Goal: Task Accomplishment & Management: Manage account settings

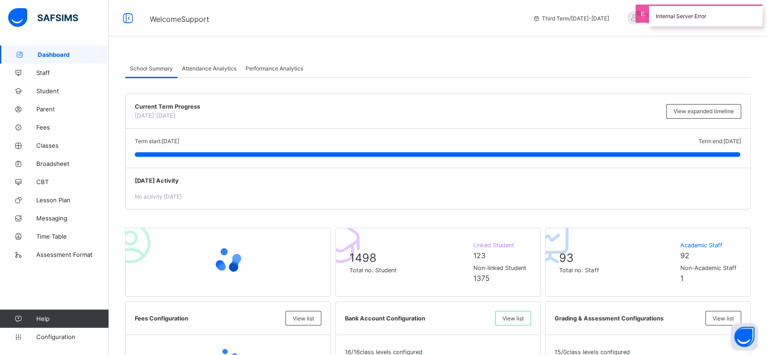
click at [679, 36] on div "Third Term / [DATE]-[DATE] Support Support [EMAIL_ADDRESS][DOMAIN_NAME]" at bounding box center [647, 18] width 239 height 36
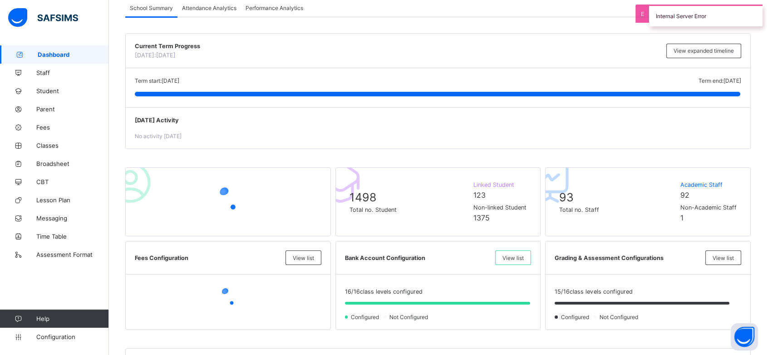
scroll to position [61, 0]
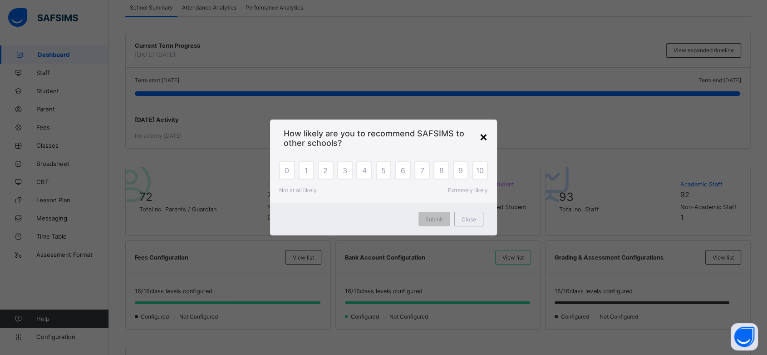
click at [484, 135] on div "×" at bounding box center [483, 135] width 9 height 15
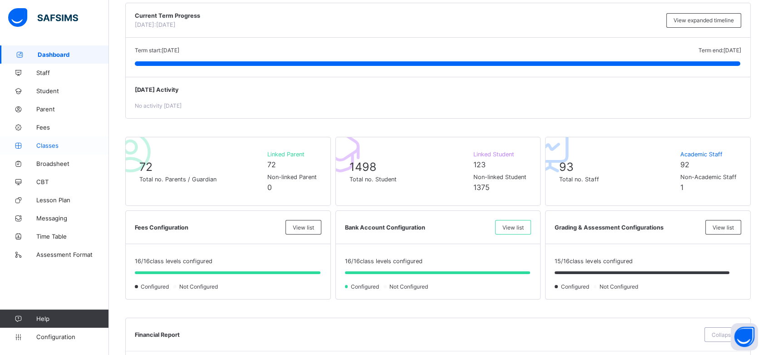
scroll to position [91, 0]
click at [52, 145] on span "Classes" at bounding box center [72, 145] width 73 height 7
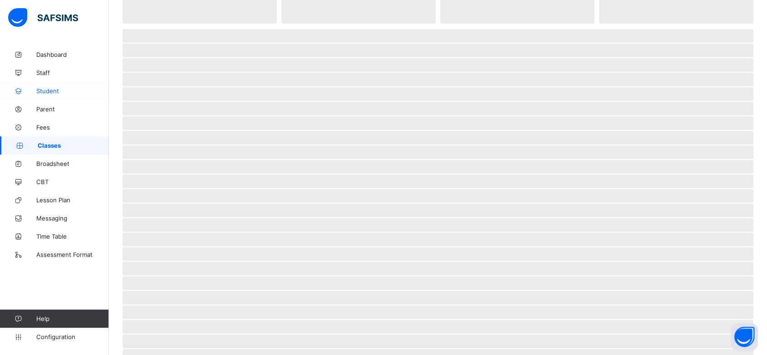
click at [48, 91] on span "Student" at bounding box center [72, 90] width 73 height 7
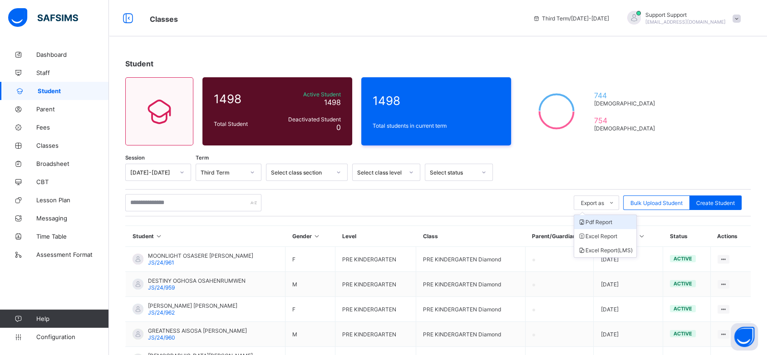
click at [610, 221] on li "Pdf Report" at bounding box center [605, 222] width 62 height 14
click at [616, 235] on li "Excel Report" at bounding box center [605, 236] width 62 height 14
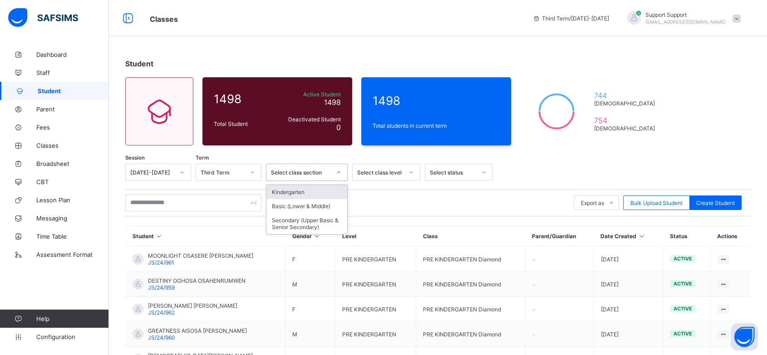
click at [330, 169] on div at bounding box center [338, 172] width 17 height 16
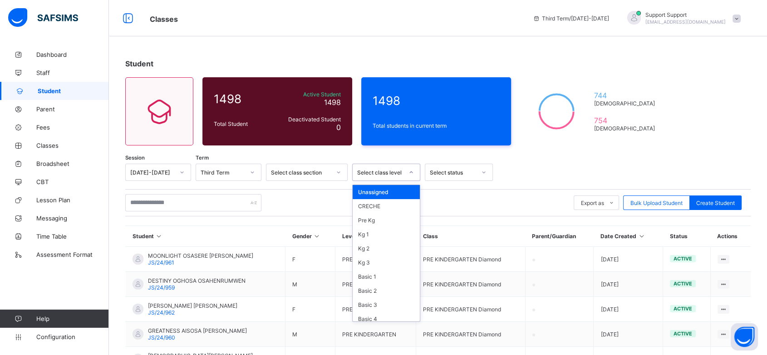
click at [387, 172] on div "Select class level" at bounding box center [380, 172] width 46 height 7
click at [383, 273] on div "Basic 1" at bounding box center [386, 276] width 67 height 14
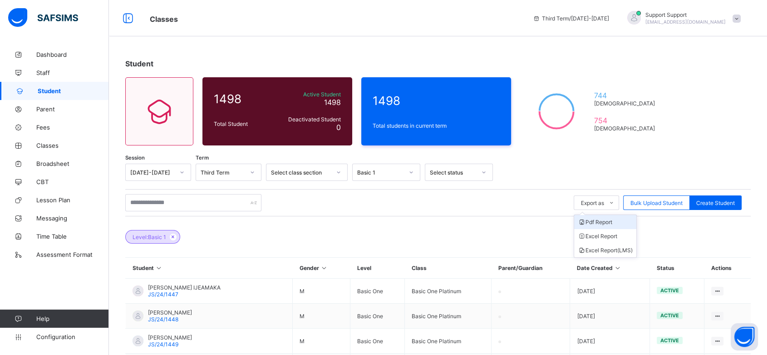
click at [599, 220] on li "Pdf Report" at bounding box center [605, 222] width 62 height 14
click at [610, 249] on li "Excel Report (LMS)" at bounding box center [605, 250] width 62 height 14
click at [174, 236] on icon at bounding box center [173, 236] width 8 height 5
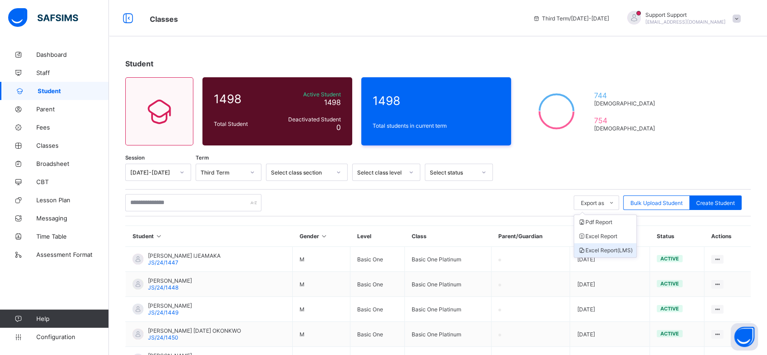
click at [613, 250] on li "Excel Report (LMS)" at bounding box center [605, 250] width 62 height 14
click at [386, 170] on div "Select class level" at bounding box center [380, 172] width 46 height 7
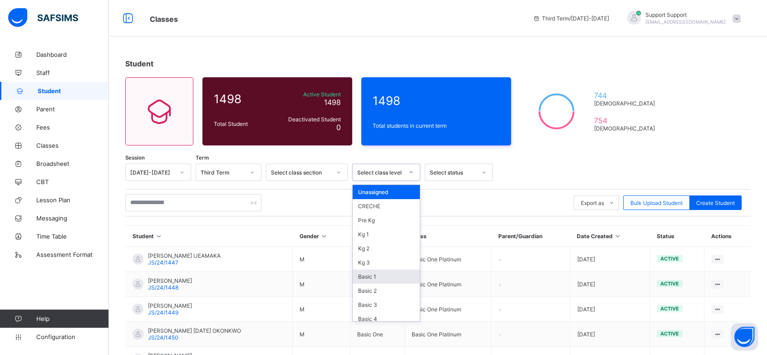
click at [380, 271] on div "Basic 1" at bounding box center [386, 276] width 67 height 14
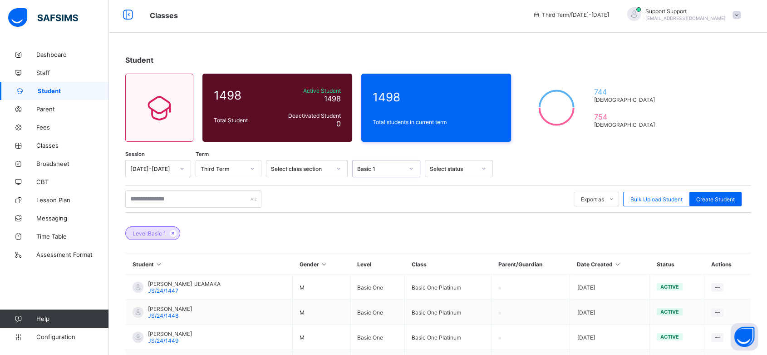
scroll to position [4, 0]
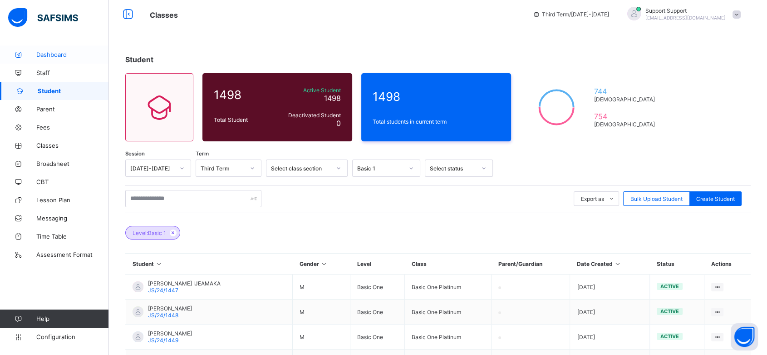
click at [48, 61] on link "Dashboard" at bounding box center [54, 54] width 109 height 18
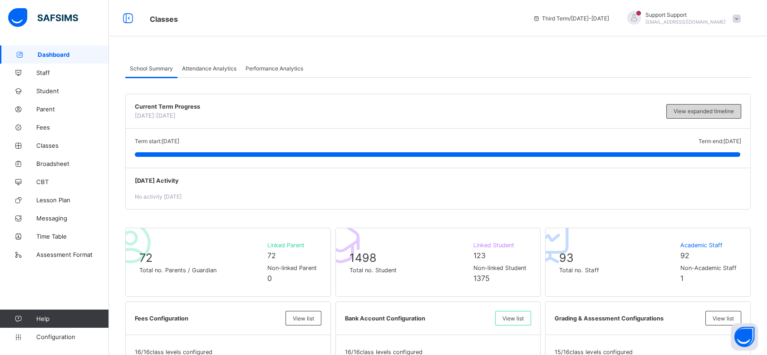
click at [690, 108] on span "View expanded timeline" at bounding box center [704, 111] width 60 height 7
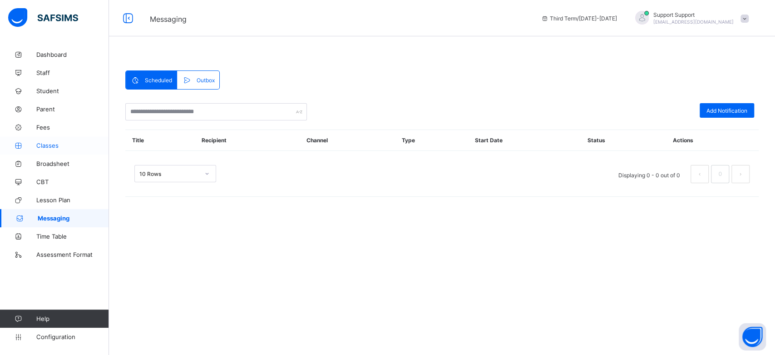
click at [53, 152] on link "Classes" at bounding box center [54, 145] width 109 height 18
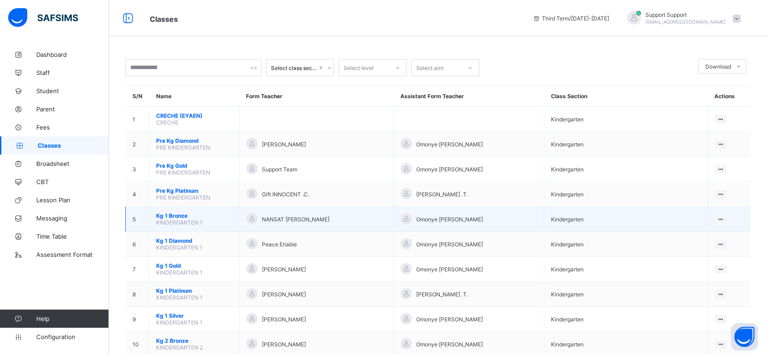
click at [181, 214] on span "Kg 1 Bronze" at bounding box center [194, 215] width 76 height 7
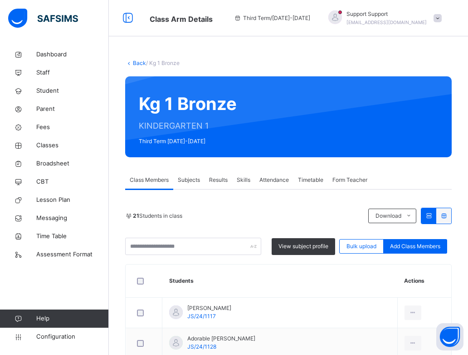
click at [194, 180] on span "Subjects" at bounding box center [189, 180] width 22 height 8
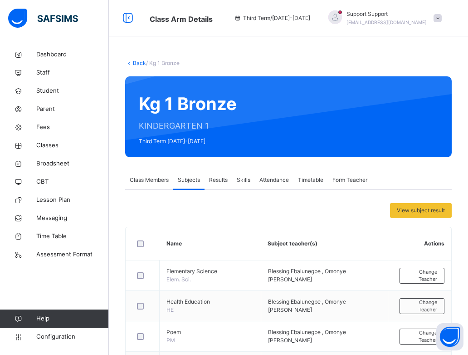
click at [191, 183] on span "Subjects" at bounding box center [189, 180] width 22 height 8
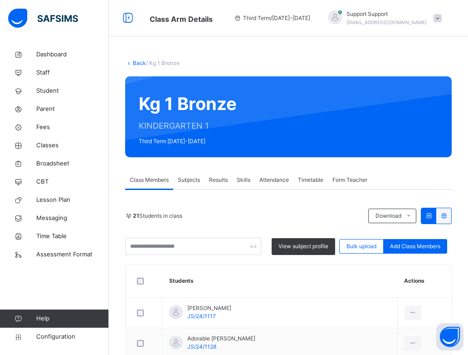
click at [442, 14] on div at bounding box center [438, 18] width 8 height 8
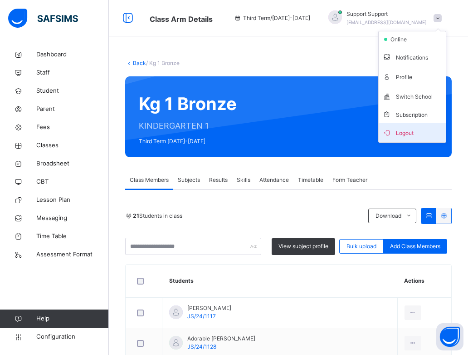
click at [429, 133] on span "Logout" at bounding box center [413, 132] width 60 height 12
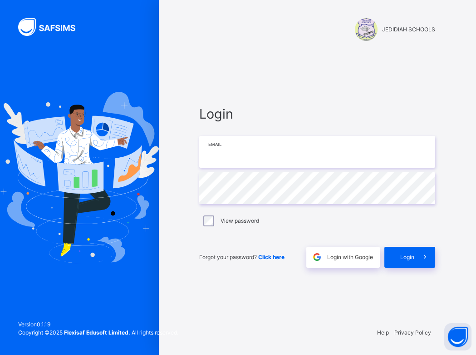
type input "**********"
drag, startPoint x: 291, startPoint y: 153, endPoint x: 198, endPoint y: 151, distance: 92.6
click at [198, 151] on div "**********" at bounding box center [317, 185] width 254 height 267
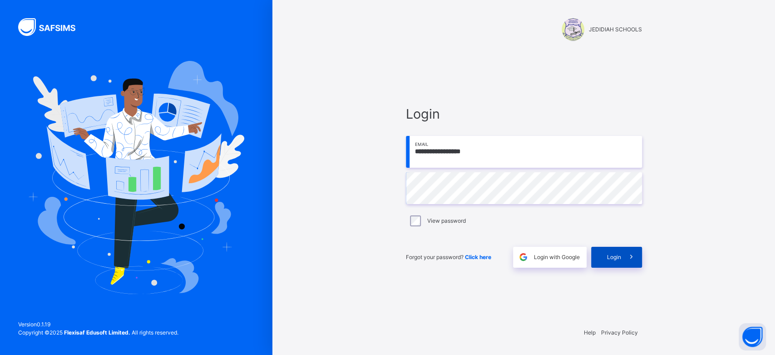
click at [468, 250] on div "Login" at bounding box center [616, 256] width 51 height 21
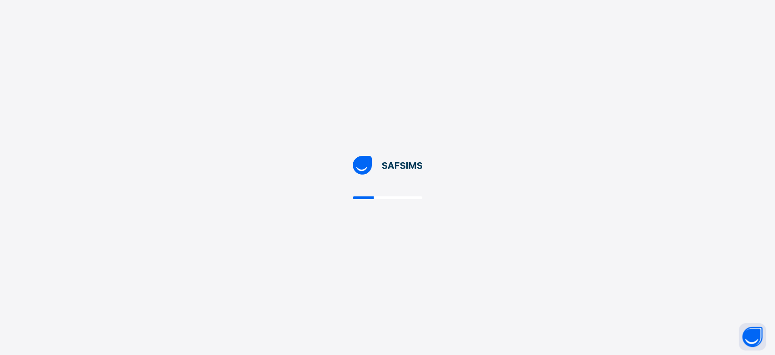
click at [395, 79] on div at bounding box center [387, 177] width 775 height 355
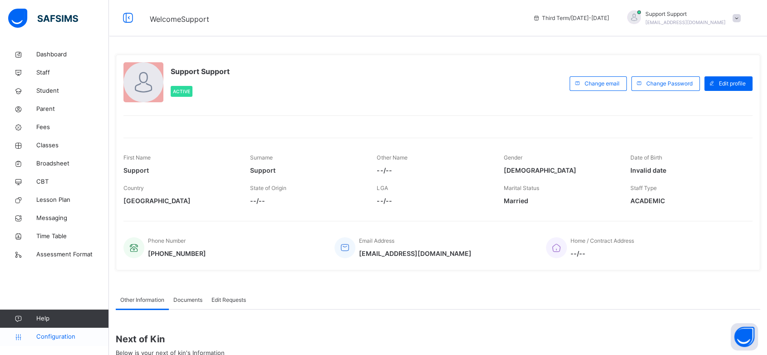
click at [64, 336] on span "Configuration" at bounding box center [72, 336] width 72 height 9
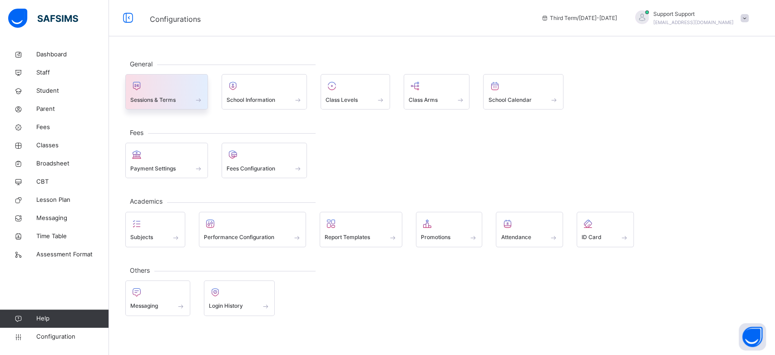
click at [189, 103] on div "Sessions & Terms" at bounding box center [166, 100] width 73 height 10
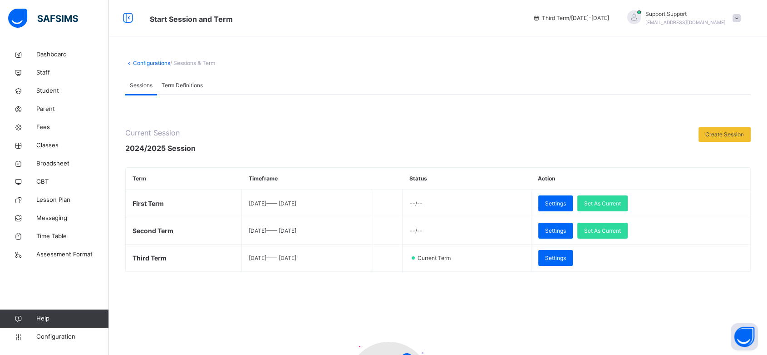
click at [468, 20] on span at bounding box center [737, 18] width 8 height 8
click at [468, 68] on div "**********" at bounding box center [438, 264] width 658 height 439
click at [468, 133] on span "Create Session" at bounding box center [724, 134] width 39 height 8
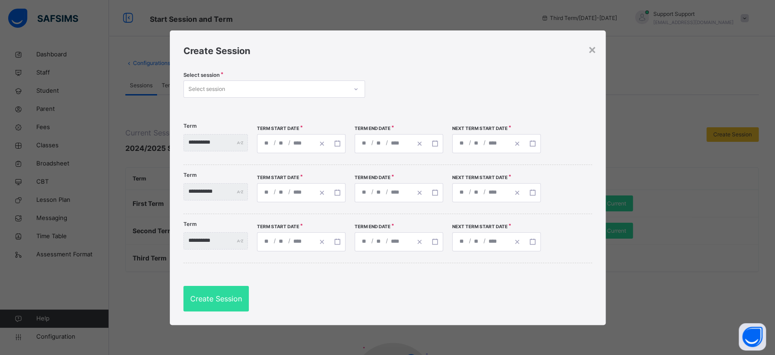
click at [294, 80] on div "Select session" at bounding box center [274, 88] width 182 height 17
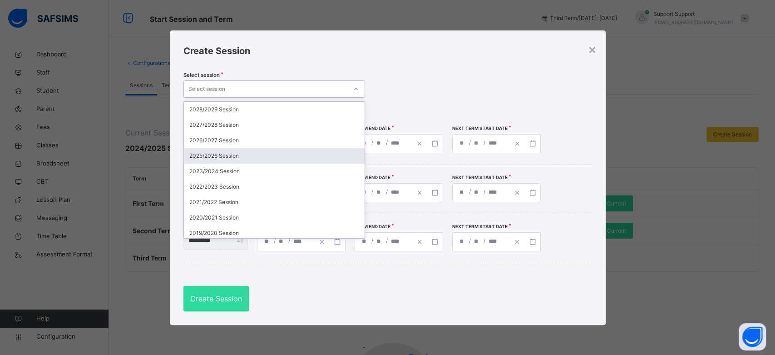
click at [296, 155] on div "2025/2026 Session" at bounding box center [274, 155] width 181 height 15
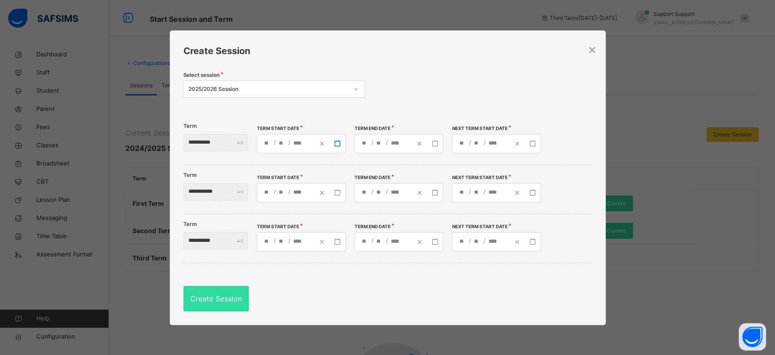
click at [340, 144] on icon "button" at bounding box center [337, 143] width 6 height 6
